Goal: Information Seeking & Learning: Find specific fact

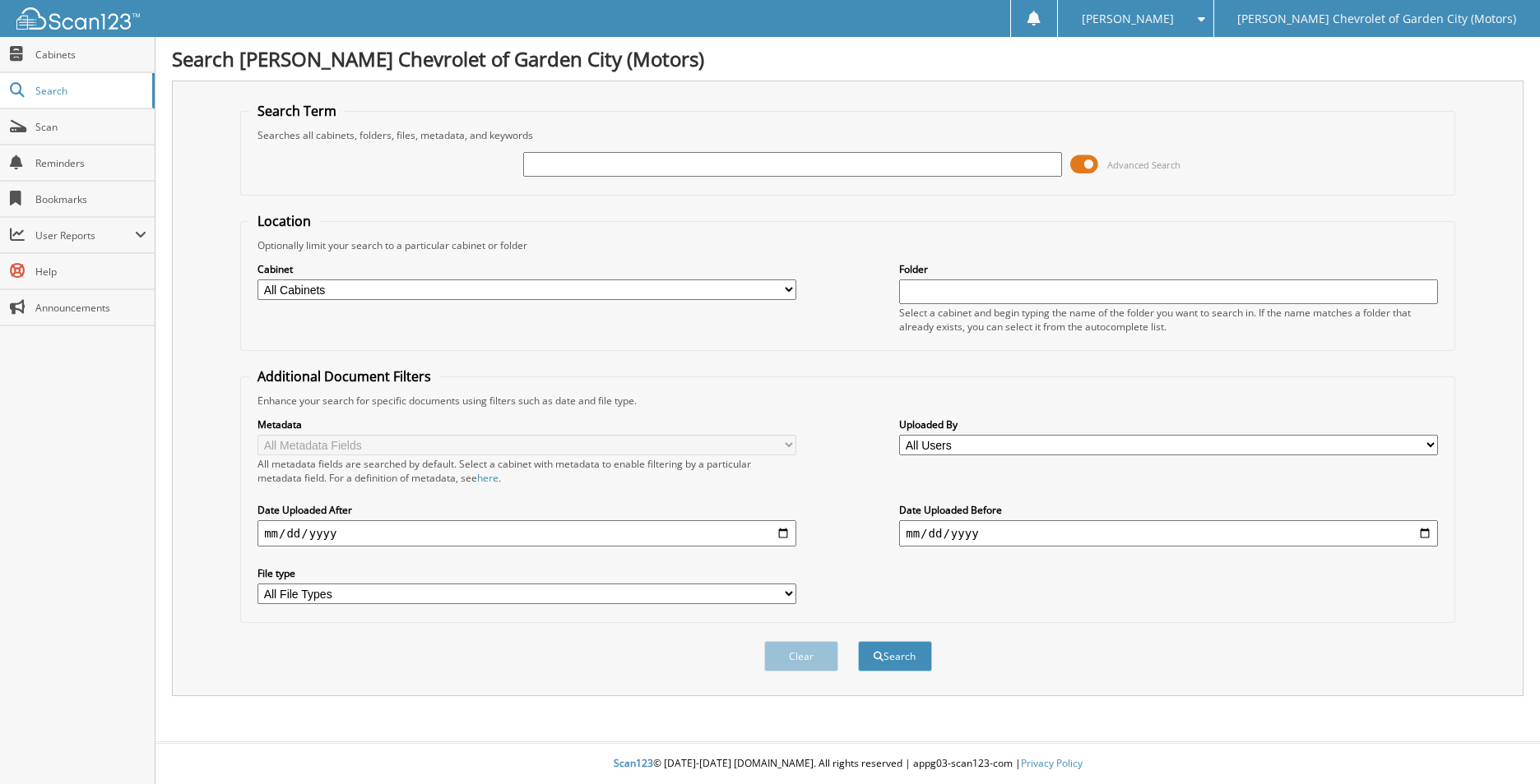
click at [576, 159] on input "text" at bounding box center [792, 164] width 539 height 25
type input "[DATE]"
click at [893, 658] on button "Search" at bounding box center [894, 656] width 74 height 30
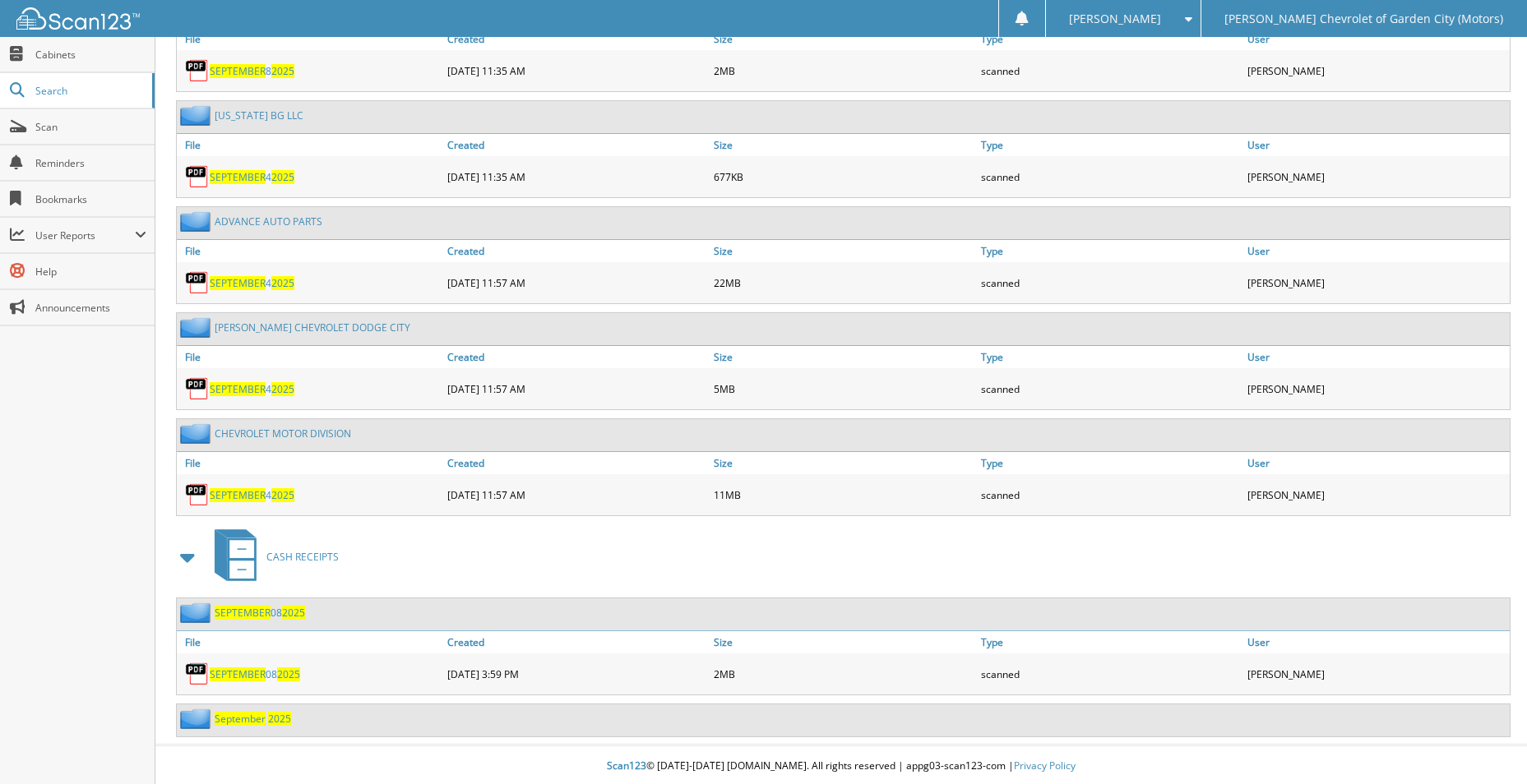
scroll to position [1826, 0]
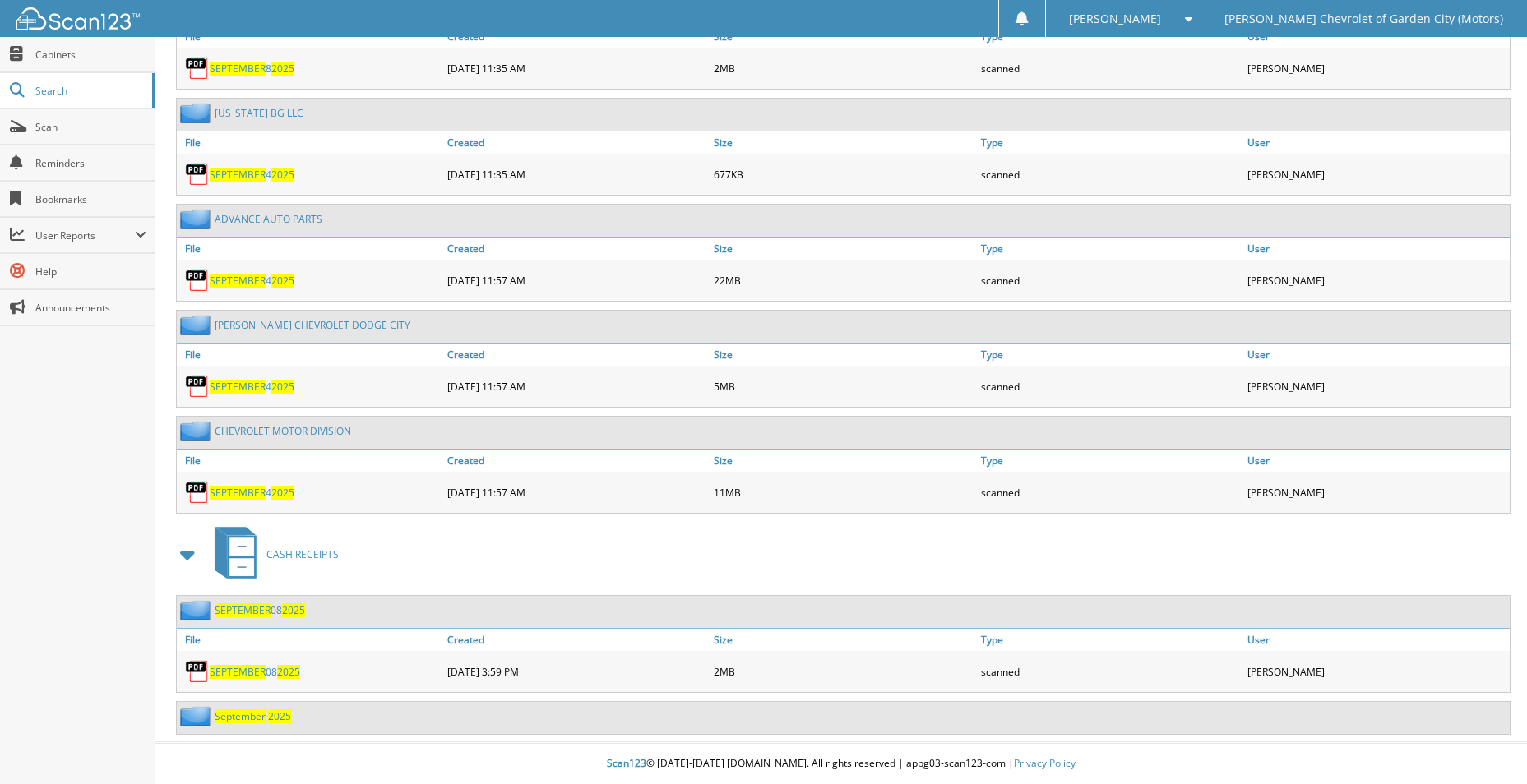
click at [248, 669] on span "SEPTEMBER" at bounding box center [237, 672] width 56 height 14
click at [193, 612] on img at bounding box center [197, 610] width 34 height 21
click at [186, 555] on span at bounding box center [187, 555] width 23 height 29
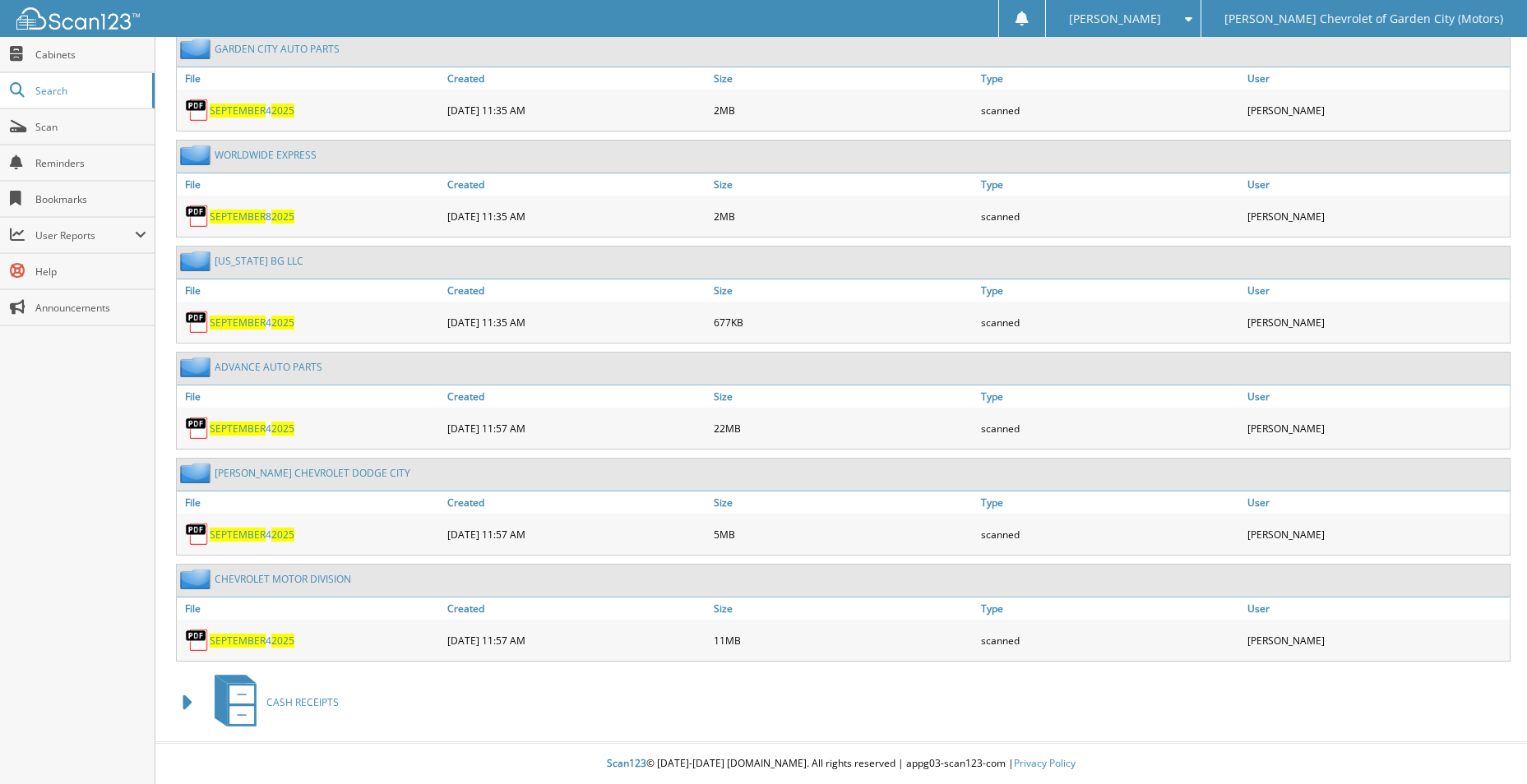
scroll to position [1678, 0]
click at [182, 703] on span at bounding box center [187, 703] width 23 height 29
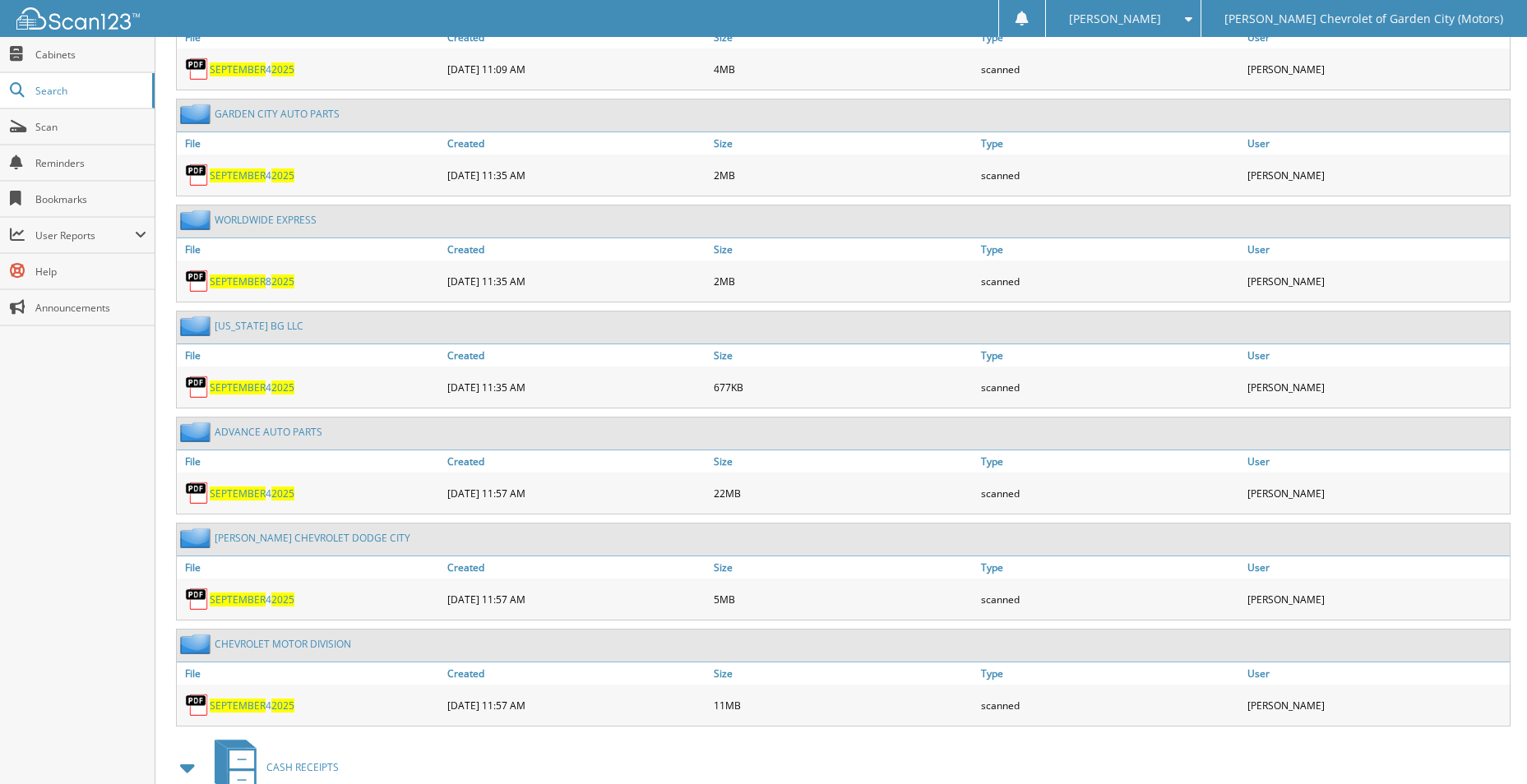
scroll to position [1826, 0]
